Goal: Information Seeking & Learning: Check status

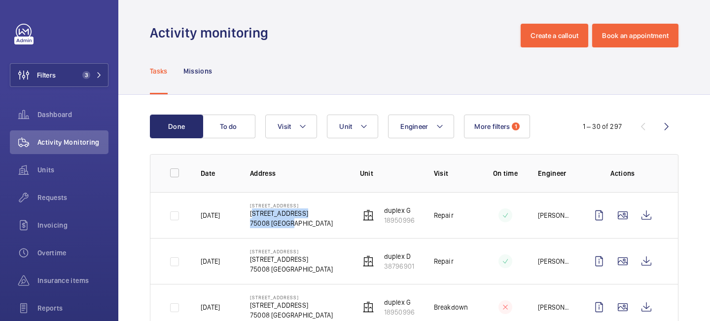
drag, startPoint x: 299, startPoint y: 223, endPoint x: 248, endPoint y: 217, distance: 51.8
click at [248, 217] on td "[STREET_ADDRESS][GEOGRAPHIC_DATA][STREET_ADDRESS]" at bounding box center [289, 215] width 110 height 46
click at [308, 231] on td "[STREET_ADDRESS][GEOGRAPHIC_DATA][STREET_ADDRESS]" at bounding box center [289, 215] width 110 height 46
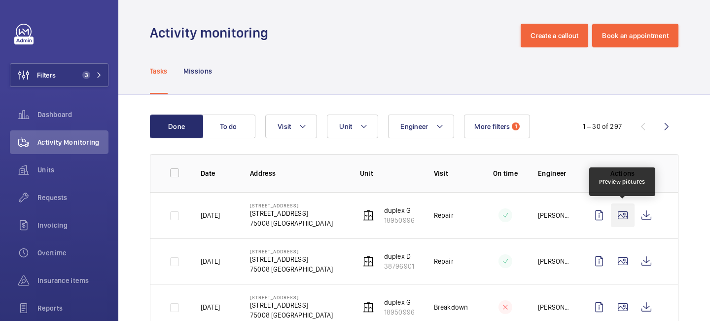
click at [624, 213] on wm-front-icon-button at bounding box center [623, 215] width 24 height 24
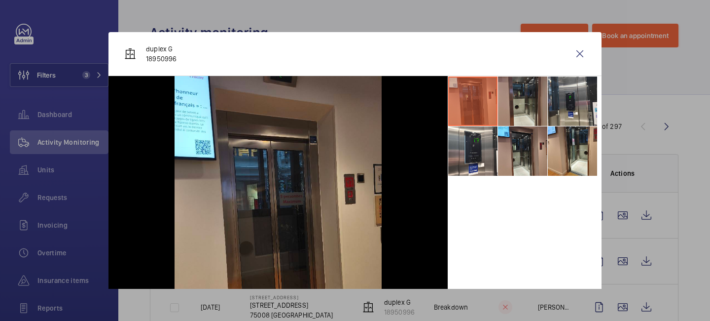
click at [530, 119] on li at bounding box center [522, 100] width 49 height 49
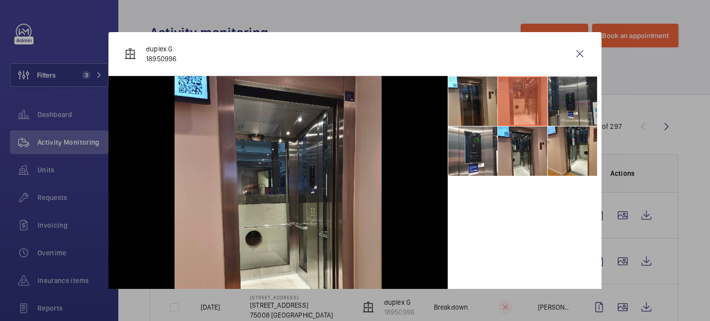
click at [561, 114] on li at bounding box center [572, 100] width 49 height 49
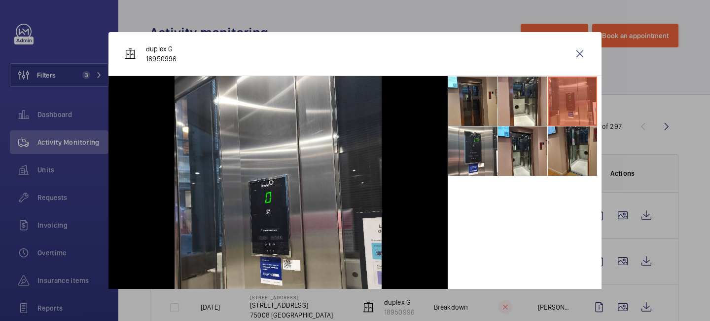
click at [548, 155] on li at bounding box center [572, 150] width 49 height 49
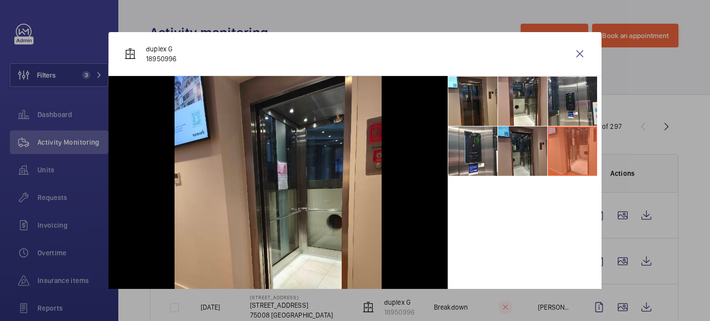
click at [513, 159] on li at bounding box center [522, 150] width 49 height 49
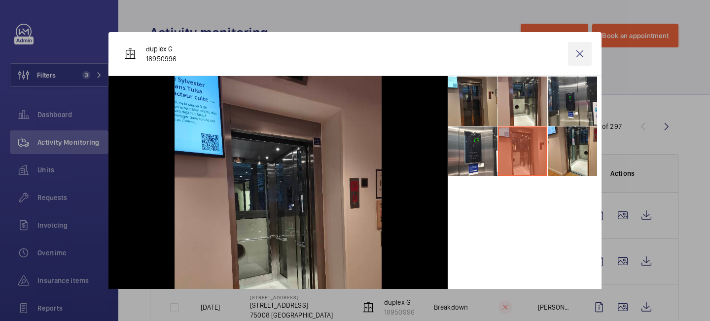
click at [578, 61] on wm-front-icon-button at bounding box center [580, 54] width 24 height 24
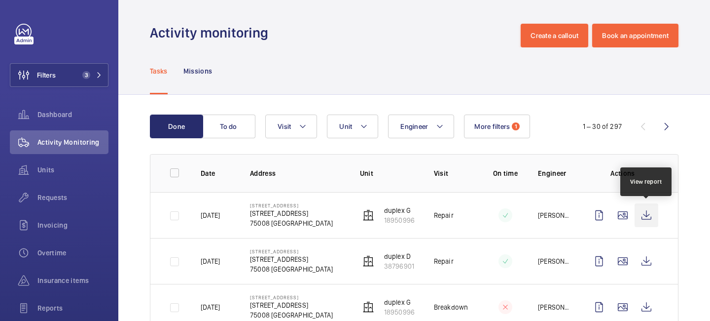
click at [646, 205] on wm-front-icon-button at bounding box center [647, 215] width 24 height 24
click at [118, 34] on mat-icon "button" at bounding box center [118, 32] width 12 height 8
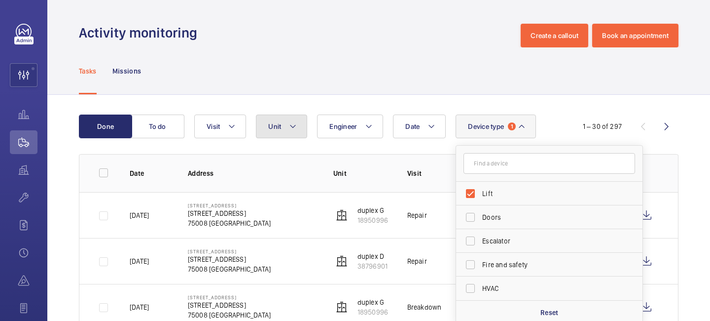
click at [301, 127] on button "Unit" at bounding box center [281, 126] width 51 height 24
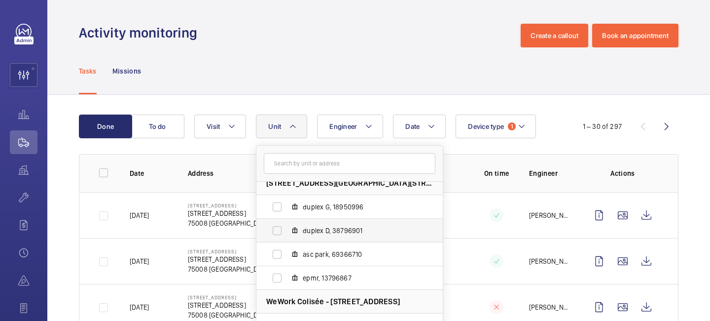
scroll to position [4, 0]
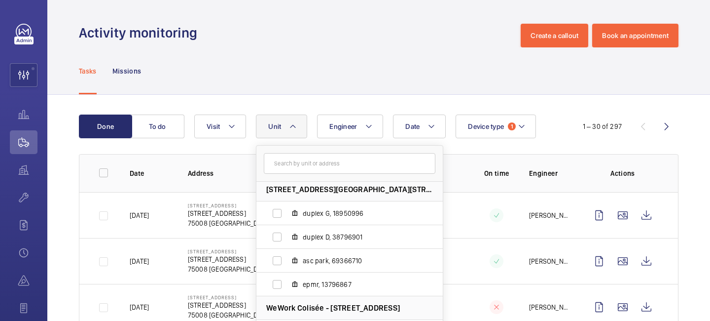
click at [466, 178] on th "On time" at bounding box center [488, 173] width 49 height 38
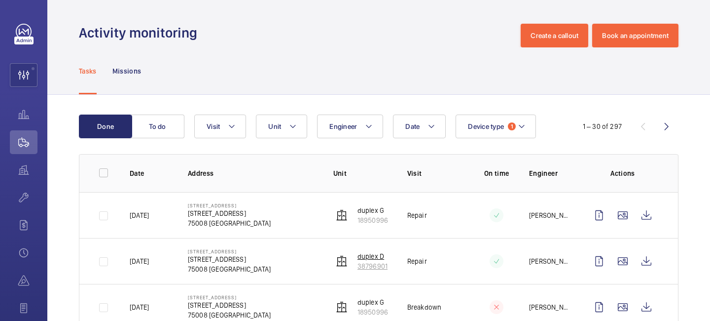
drag, startPoint x: 388, startPoint y: 268, endPoint x: 353, endPoint y: 257, distance: 37.0
click at [353, 257] on td "duplex D 38796901" at bounding box center [355, 261] width 74 height 46
copy div "duplex D 38796901"
drag, startPoint x: 393, startPoint y: 220, endPoint x: 355, endPoint y: 212, distance: 38.4
click at [0, 0] on tr "[DATE] [STREET_ADDRESS][GEOGRAPHIC_DATA][STREET_ADDRESS] G 18950996 Repair [PER…" at bounding box center [0, 0] width 0 height 0
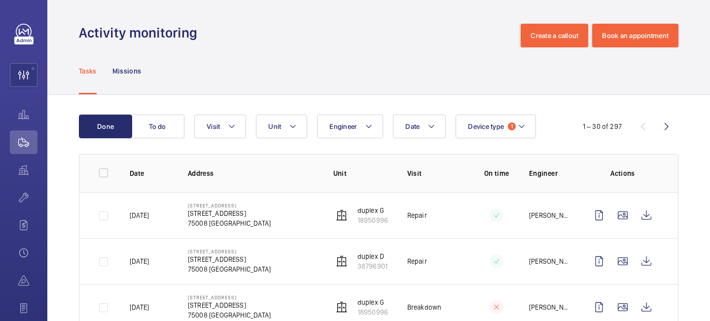
click at [395, 229] on td "Repair" at bounding box center [428, 215] width 73 height 46
drag, startPoint x: 388, startPoint y: 220, endPoint x: 357, endPoint y: 212, distance: 32.5
click at [357, 212] on td "duplex G 18950996" at bounding box center [355, 215] width 74 height 46
copy div "duplex G 18950996"
click at [303, 128] on button "Unit" at bounding box center [281, 126] width 51 height 24
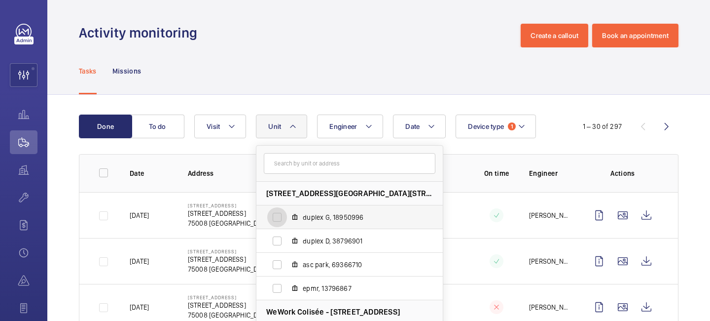
click at [272, 220] on input "duplex G, 18950996" at bounding box center [277, 217] width 20 height 20
checkbox input "true"
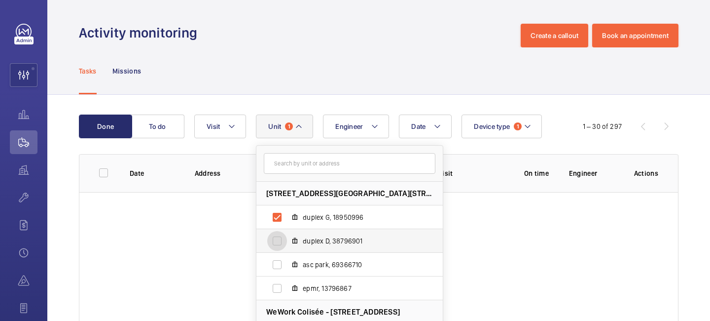
click at [272, 243] on input "duplex D, 38796901" at bounding box center [277, 241] width 20 height 20
checkbox input "true"
click at [387, 69] on div "Tasks Missions" at bounding box center [379, 70] width 600 height 47
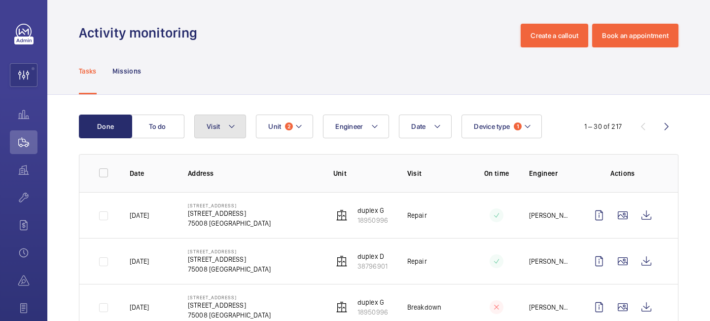
click at [234, 127] on mat-icon at bounding box center [232, 126] width 8 height 12
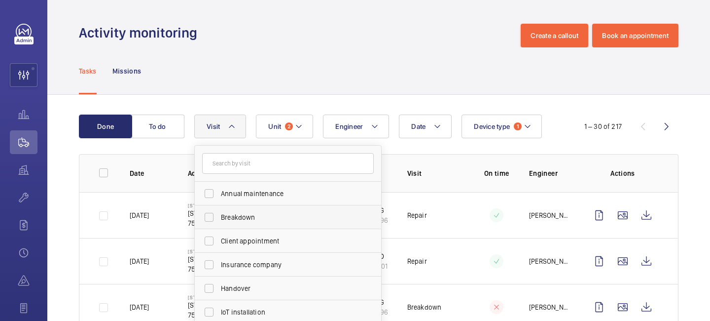
click at [226, 217] on span "Breakdown" at bounding box center [289, 217] width 136 height 10
click at [219, 217] on input "Breakdown" at bounding box center [209, 217] width 20 height 20
checkbox input "true"
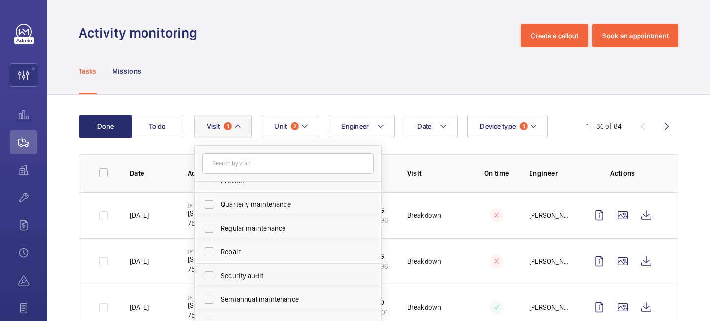
scroll to position [154, 0]
click at [237, 253] on span "Repair" at bounding box center [289, 252] width 136 height 10
click at [219, 253] on input "Repair" at bounding box center [209, 252] width 20 height 20
checkbox input "true"
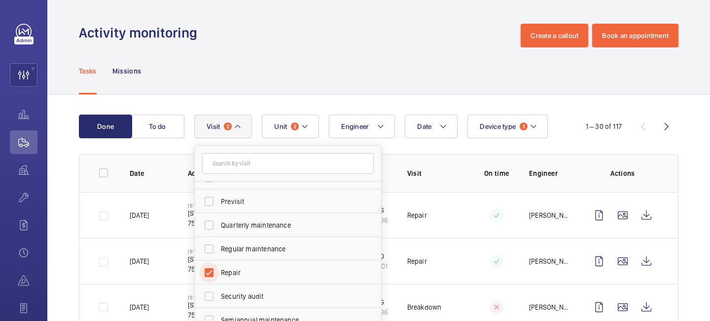
scroll to position [155, 0]
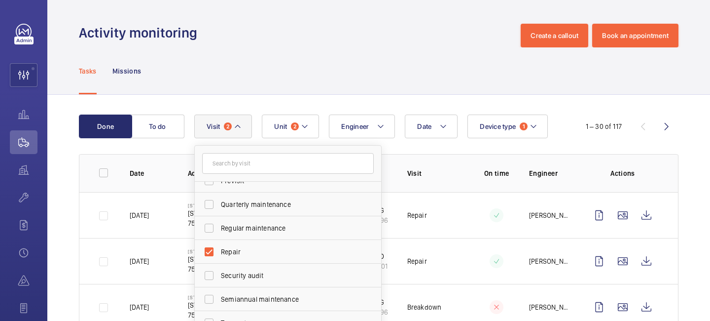
click at [480, 88] on div "Tasks Missions" at bounding box center [379, 70] width 600 height 47
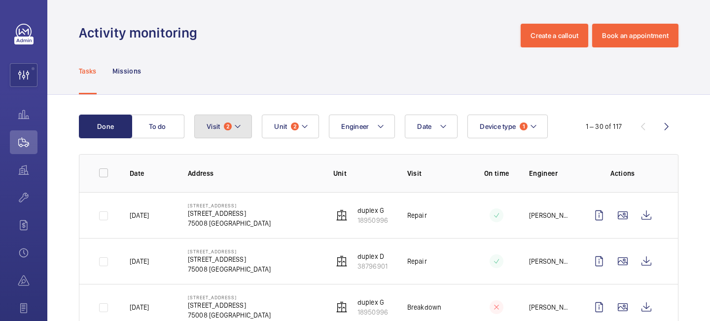
click at [244, 127] on button "Visit 2" at bounding box center [223, 126] width 58 height 24
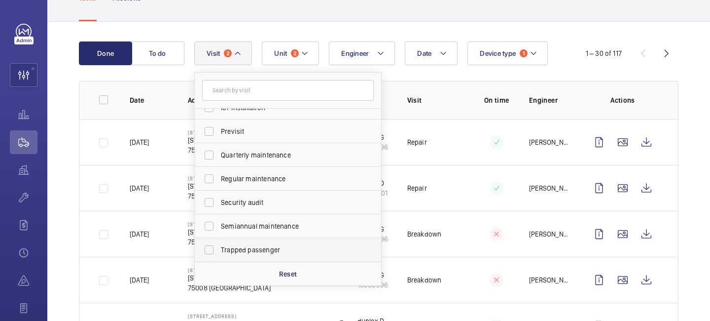
click at [277, 246] on span "Trapped passenger" at bounding box center [289, 250] width 136 height 10
click at [219, 246] on input "Trapped passenger" at bounding box center [209, 250] width 20 height 20
checkbox input "true"
click at [576, 48] on div "1 – 30 of 119" at bounding box center [606, 53] width 64 height 10
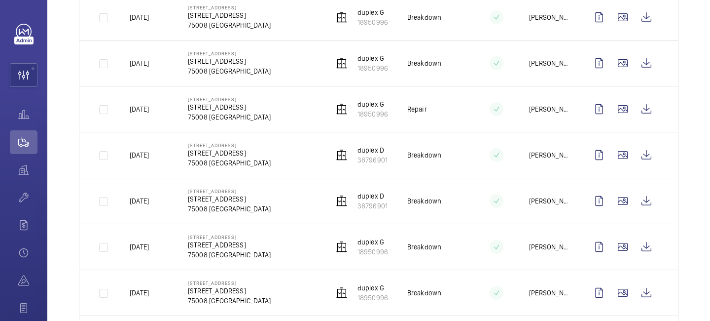
scroll to position [1271, 0]
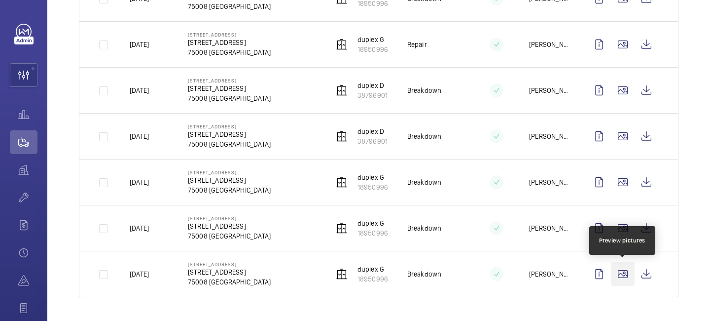
click at [622, 275] on wm-front-icon-button at bounding box center [623, 274] width 24 height 24
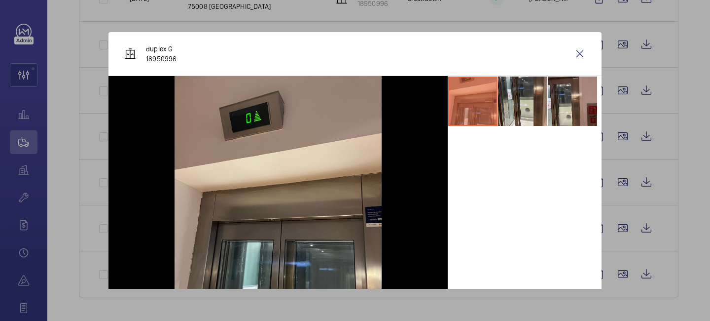
click at [624, 226] on div at bounding box center [355, 160] width 710 height 321
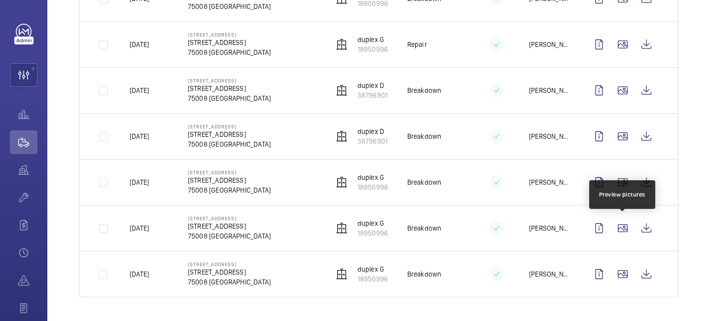
click at [624, 226] on wm-front-icon-button at bounding box center [623, 228] width 24 height 24
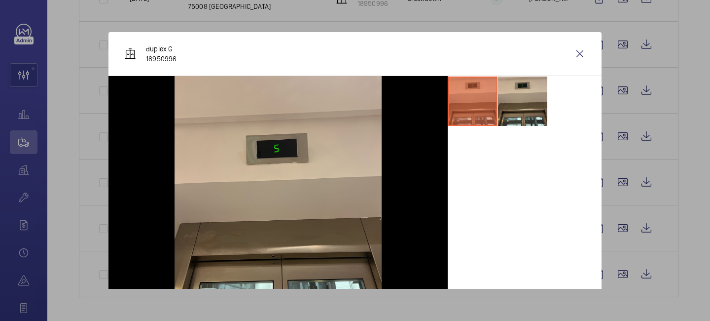
click at [621, 182] on div at bounding box center [355, 160] width 710 height 321
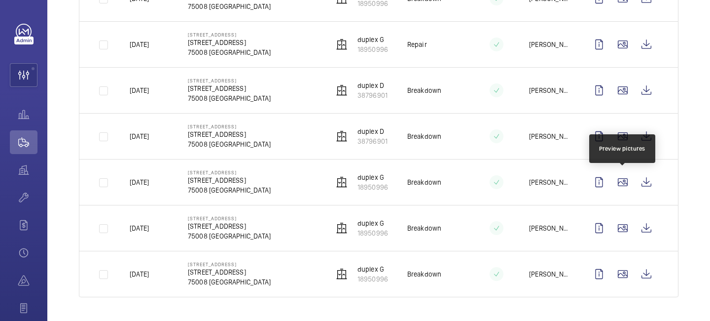
click at [621, 182] on wm-front-icon-button at bounding box center [623, 182] width 24 height 24
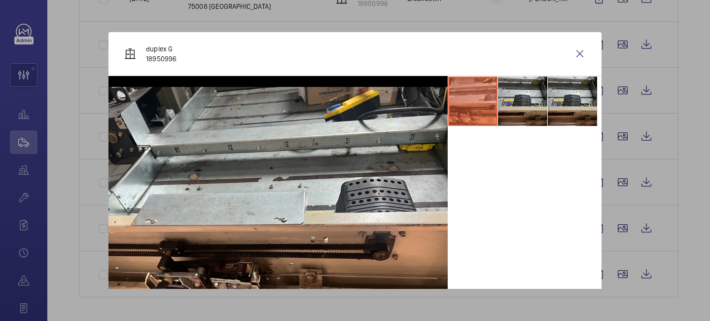
click at [625, 131] on div at bounding box center [355, 160] width 710 height 321
click at [625, 131] on wm-front-icon-button at bounding box center [623, 136] width 24 height 24
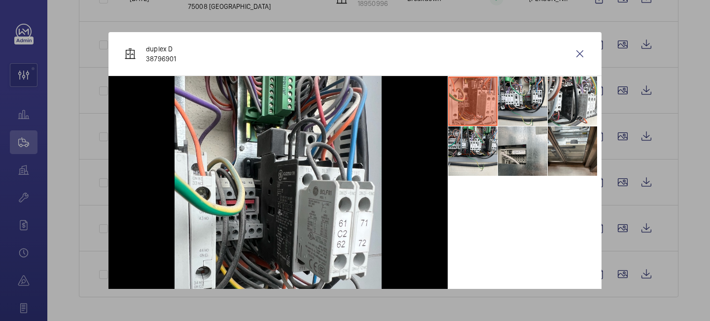
click at [625, 104] on div at bounding box center [355, 160] width 710 height 321
click at [625, 104] on td at bounding box center [625, 90] width 107 height 46
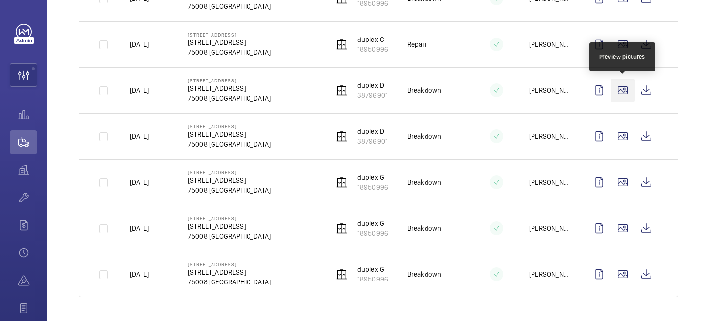
click at [623, 93] on wm-front-icon-button at bounding box center [623, 90] width 24 height 24
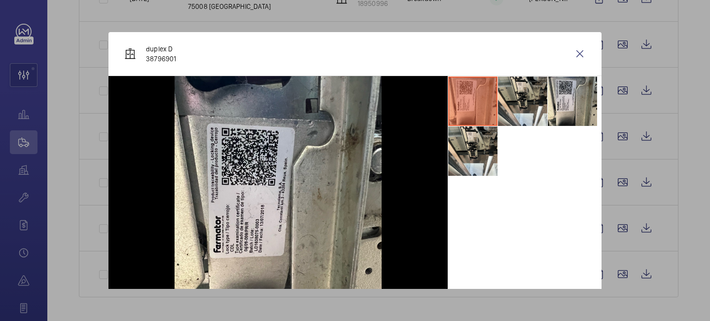
click at [622, 51] on div at bounding box center [355, 160] width 710 height 321
click at [622, 51] on wm-front-icon-button at bounding box center [623, 45] width 24 height 24
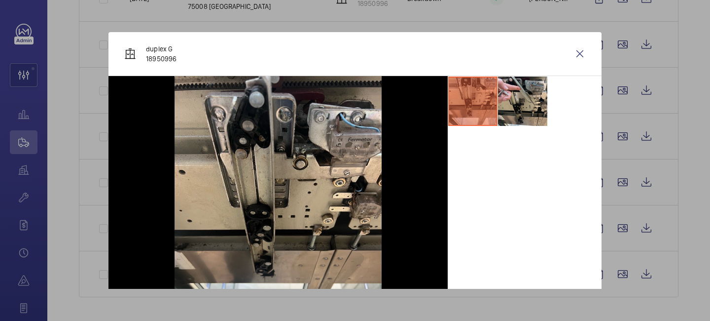
click at [622, 51] on div at bounding box center [355, 160] width 710 height 321
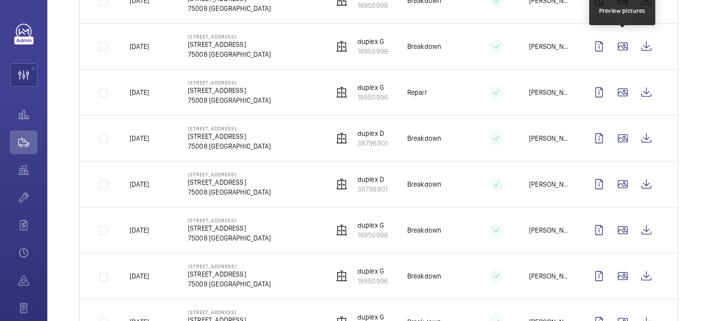
scroll to position [1217, 0]
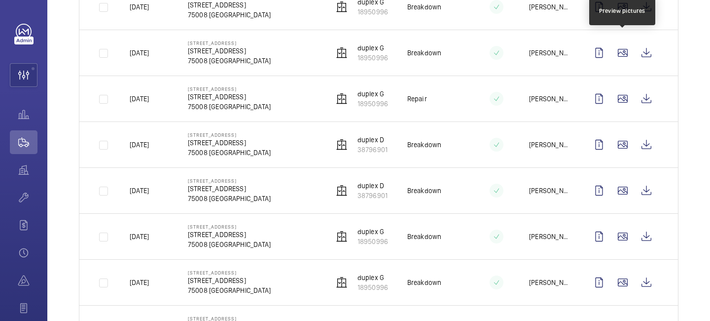
click at [622, 51] on wm-front-icon-button at bounding box center [623, 53] width 24 height 24
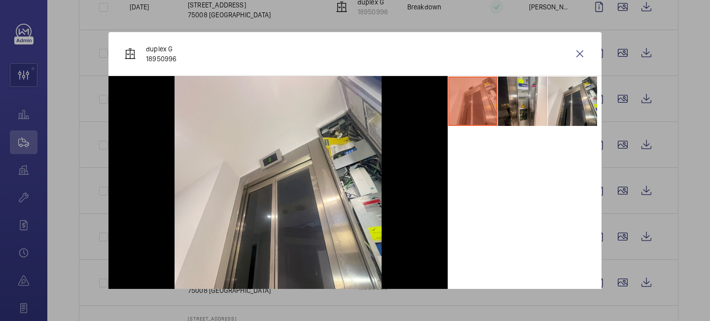
click at [622, 51] on div at bounding box center [355, 160] width 710 height 321
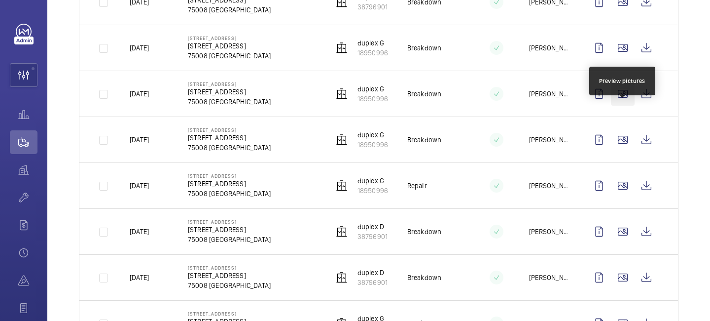
click at [617, 106] on wm-front-icon-button at bounding box center [623, 94] width 24 height 24
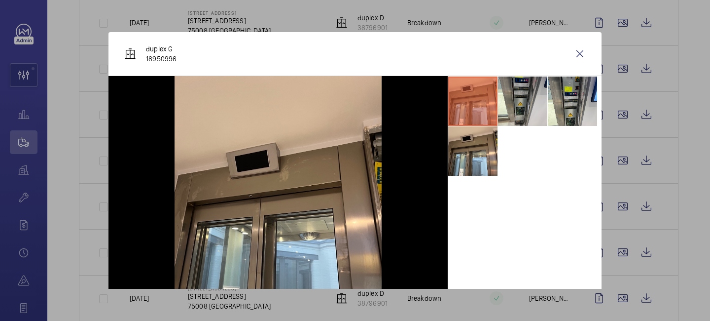
click at [625, 73] on div at bounding box center [355, 160] width 710 height 321
click at [625, 73] on wm-front-icon-button at bounding box center [623, 69] width 24 height 24
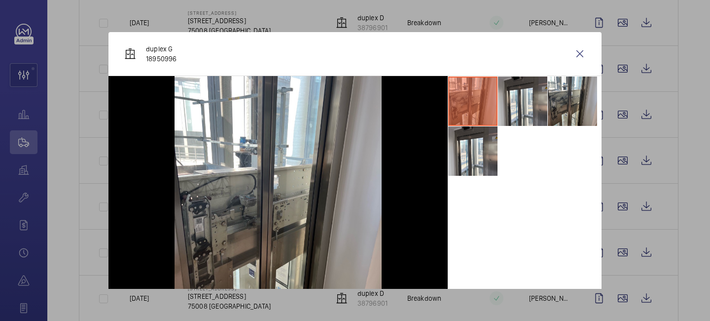
click at [625, 73] on div at bounding box center [355, 160] width 710 height 321
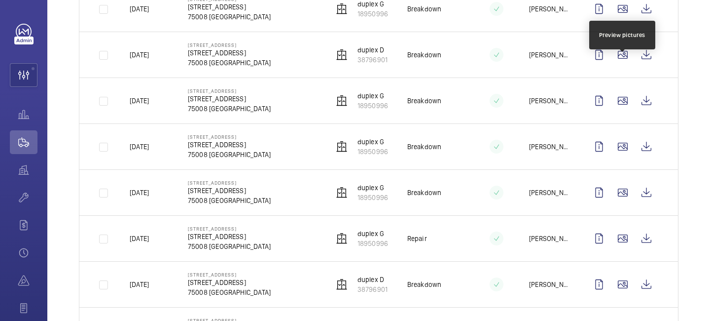
scroll to position [1008, 0]
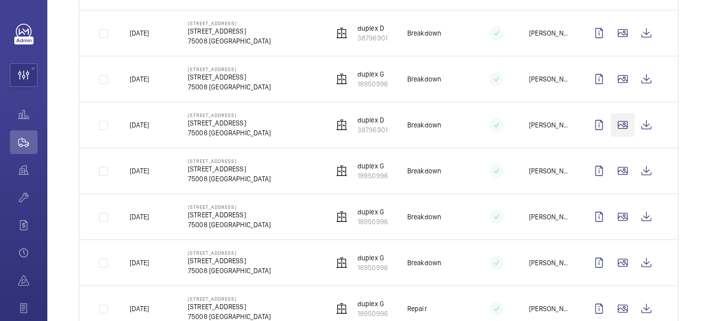
click at [622, 118] on wm-front-icon-button at bounding box center [623, 125] width 24 height 24
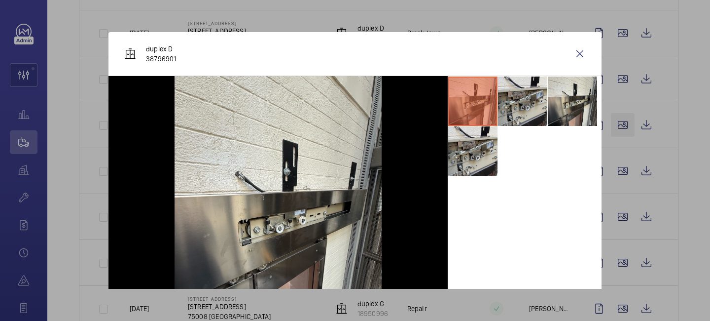
click at [622, 118] on div at bounding box center [355, 160] width 710 height 321
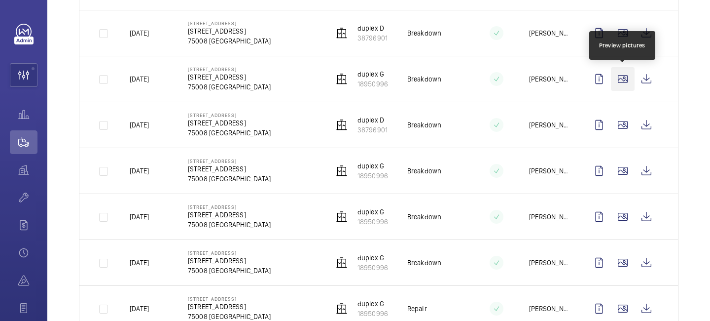
click at [620, 83] on wm-front-icon-button at bounding box center [623, 79] width 24 height 24
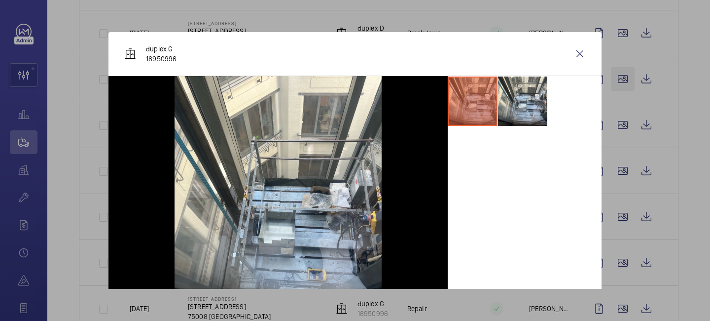
click at [620, 83] on div at bounding box center [355, 160] width 710 height 321
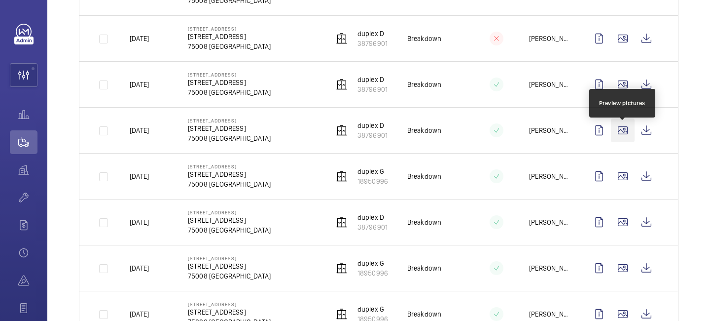
click at [622, 137] on wm-front-icon-button at bounding box center [623, 130] width 24 height 24
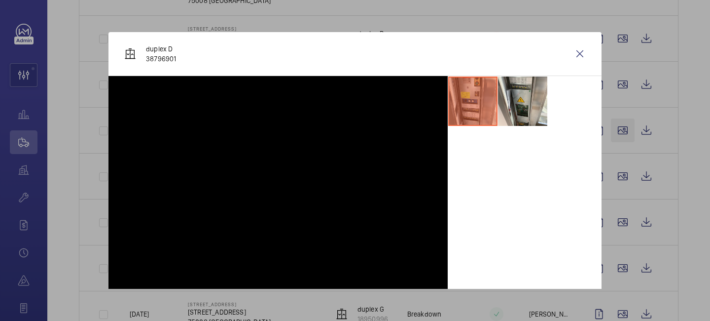
scroll to position [904, 0]
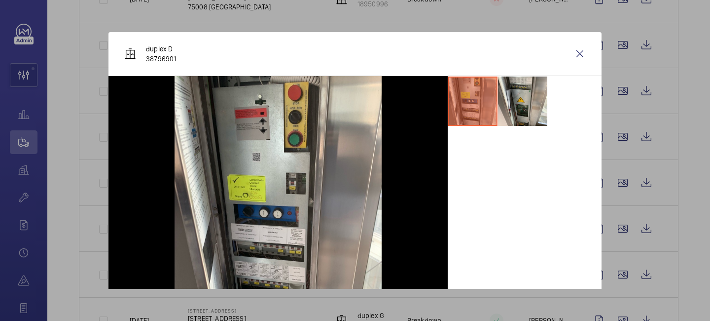
click at [620, 96] on div at bounding box center [355, 160] width 710 height 321
click at [620, 96] on wm-front-icon-button at bounding box center [623, 91] width 24 height 24
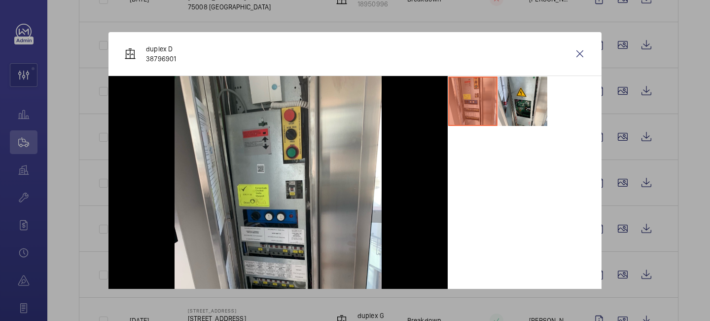
click at [621, 50] on div at bounding box center [355, 160] width 710 height 321
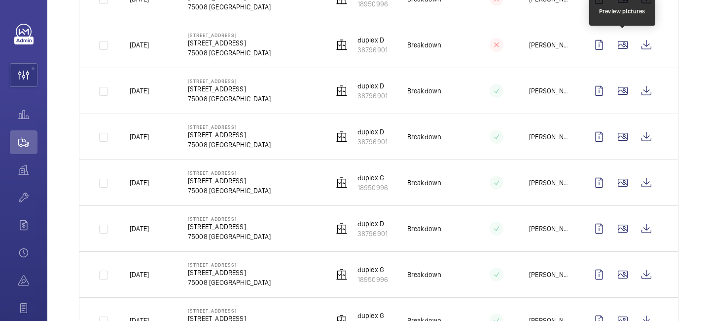
click at [621, 50] on wm-front-icon-button at bounding box center [623, 45] width 24 height 24
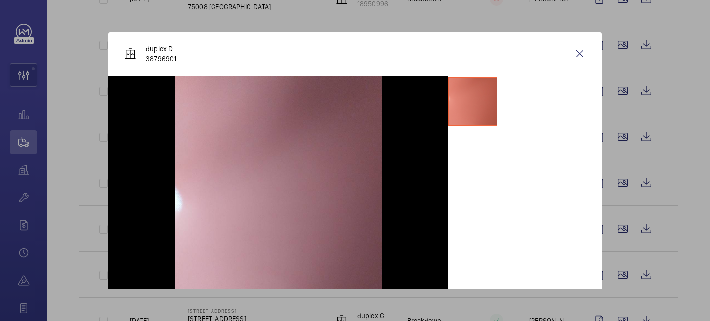
click at [625, 24] on div at bounding box center [355, 160] width 710 height 321
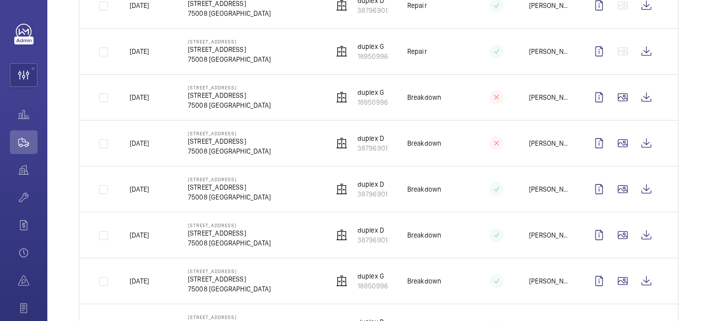
scroll to position [796, 0]
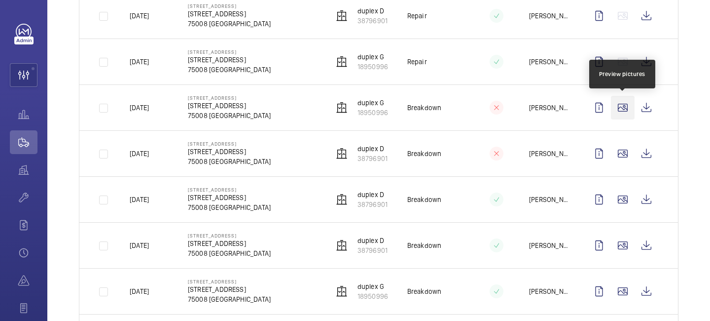
click at [623, 99] on wm-front-icon-button at bounding box center [623, 108] width 24 height 24
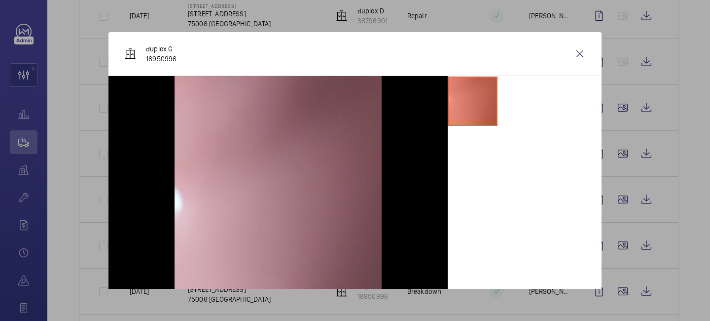
click at [624, 63] on div at bounding box center [355, 160] width 710 height 321
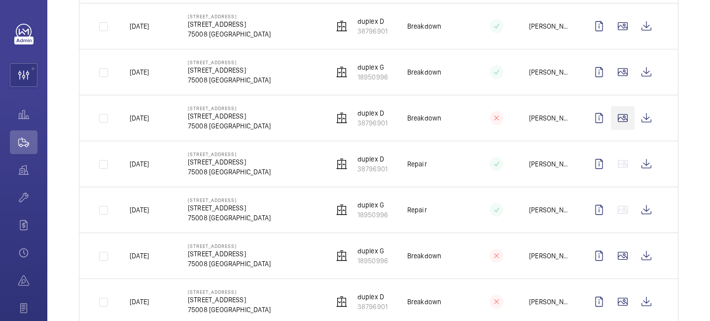
scroll to position [645, 0]
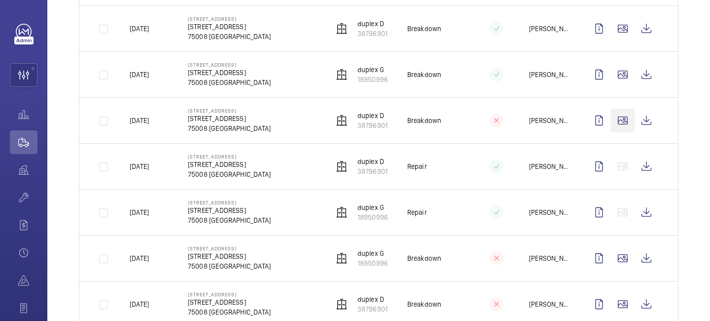
click at [621, 113] on wm-front-icon-button at bounding box center [623, 121] width 24 height 24
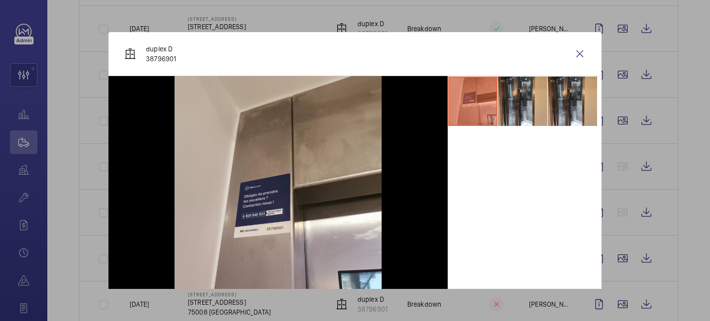
click at [623, 79] on div at bounding box center [355, 160] width 710 height 321
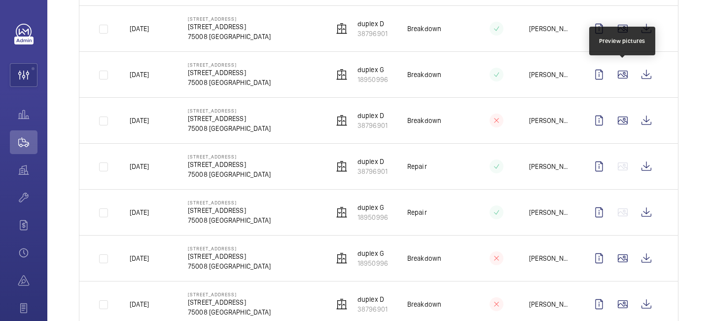
click at [623, 79] on wm-front-icon-button at bounding box center [623, 75] width 24 height 24
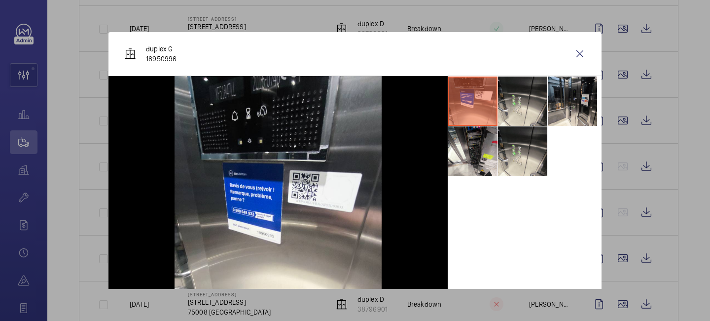
click at [623, 79] on div at bounding box center [355, 160] width 710 height 321
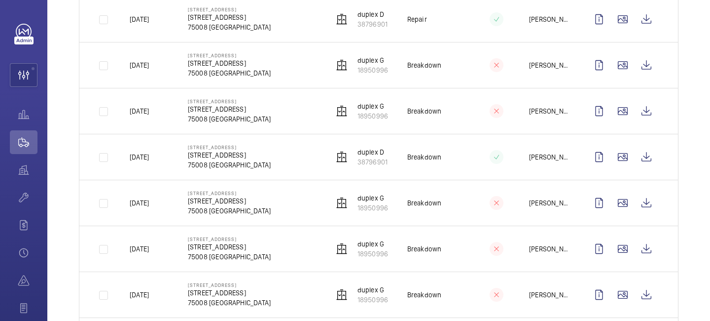
scroll to position [0, 0]
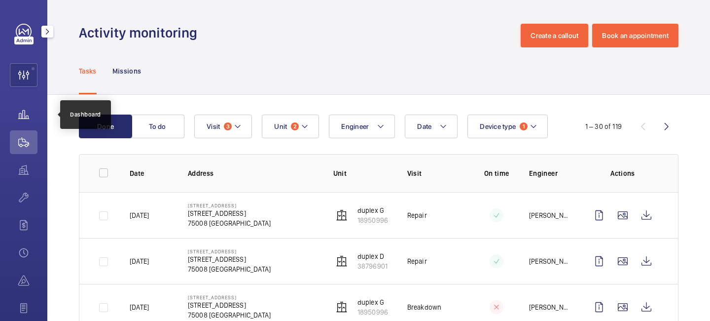
click at [30, 111] on wm-front-icon-button at bounding box center [24, 115] width 28 height 24
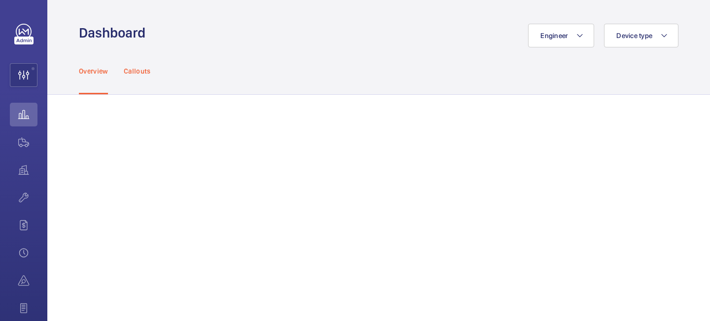
click at [145, 68] on p "Callouts" at bounding box center [137, 71] width 27 height 10
click at [49, 32] on mat-icon "button" at bounding box center [47, 32] width 12 height 8
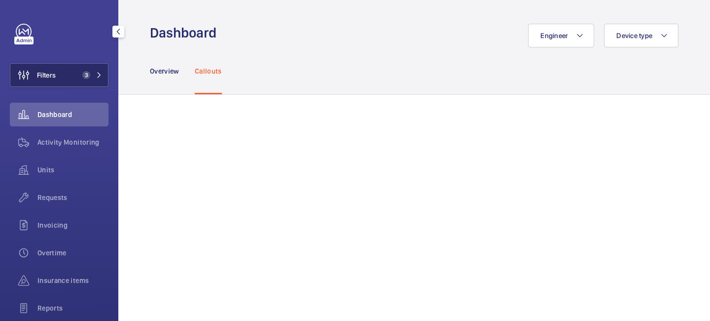
click at [74, 74] on button "Filters 3" at bounding box center [59, 75] width 99 height 24
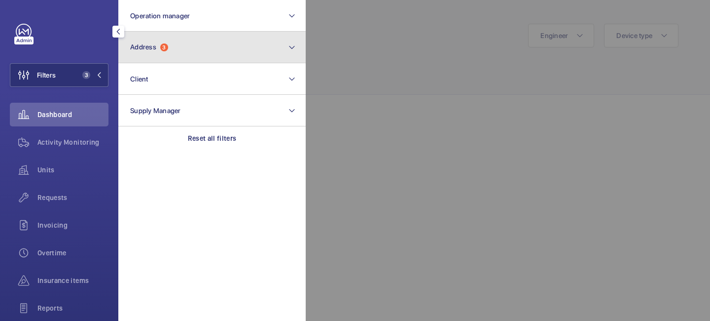
click at [238, 48] on button "Address 3" at bounding box center [211, 48] width 187 height 32
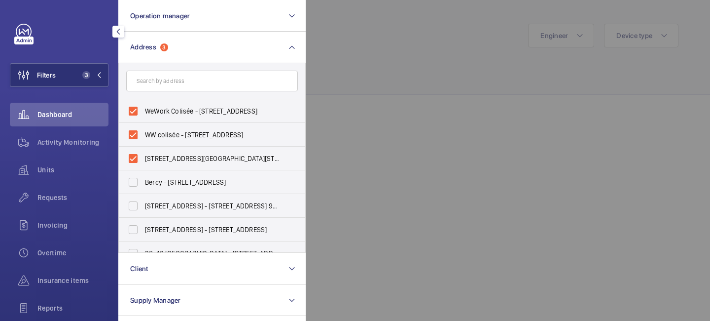
click at [358, 66] on div at bounding box center [661, 160] width 710 height 321
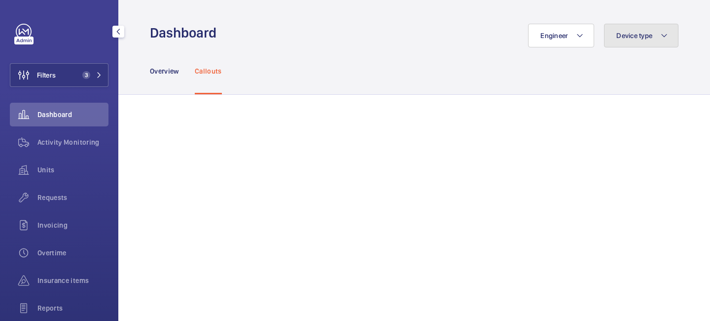
click at [640, 36] on span "Device type" at bounding box center [635, 36] width 36 height 8
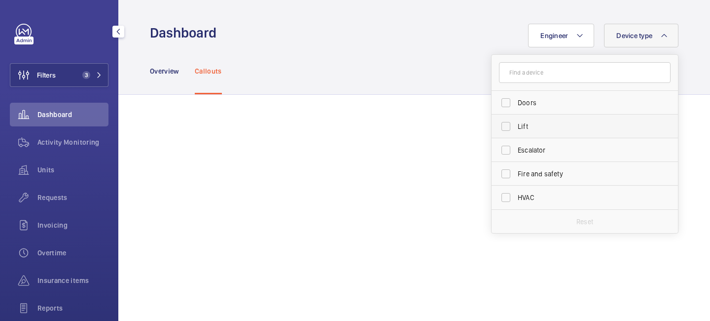
click at [539, 124] on span "Lift" at bounding box center [586, 126] width 136 height 10
click at [516, 124] on input "Lift" at bounding box center [506, 126] width 20 height 20
checkbox input "true"
click at [362, 67] on div "Overview Callouts" at bounding box center [414, 70] width 529 height 47
